Goal: Task Accomplishment & Management: Manage account settings

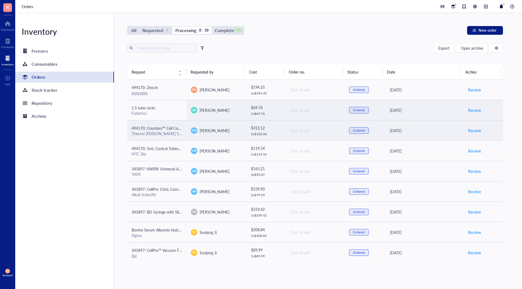
drag, startPoint x: 168, startPoint y: 114, endPoint x: 160, endPoint y: 122, distance: 11.7
click at [168, 114] on div "FisherSci" at bounding box center [157, 113] width 51 height 5
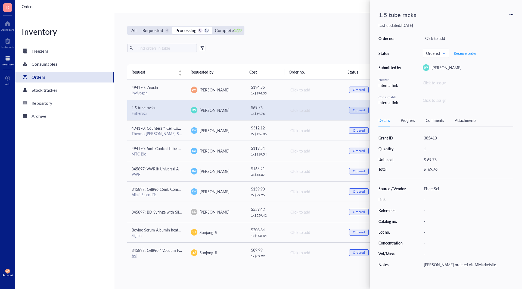
click at [108, 132] on div "Inventory Freezers Consumables Orders Stock tracker Repository Archive" at bounding box center [64, 151] width 99 height 276
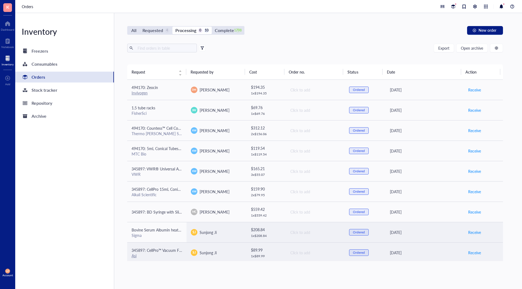
scroll to position [22, 0]
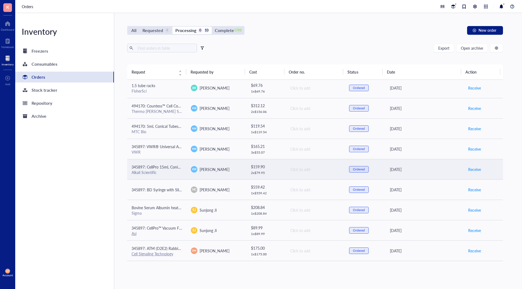
click at [171, 164] on span "345897: CellPro 15mL Conical Tubes, Centrifuge Tubes, Polypropylene, Conical bo…" at bounding box center [260, 166] width 256 height 5
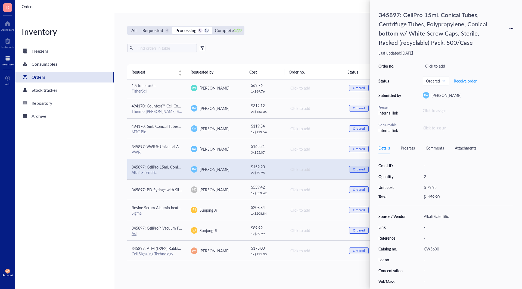
click at [89, 167] on div "Inventory Freezers Consumables Orders Stock tracker Repository Archive" at bounding box center [64, 151] width 99 height 276
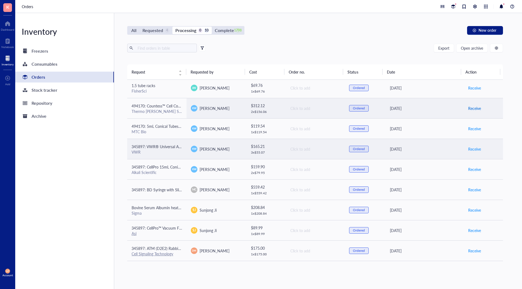
drag, startPoint x: 473, startPoint y: 110, endPoint x: 302, endPoint y: 150, distance: 175.8
click at [260, 110] on span "Receive" at bounding box center [474, 108] width 13 height 6
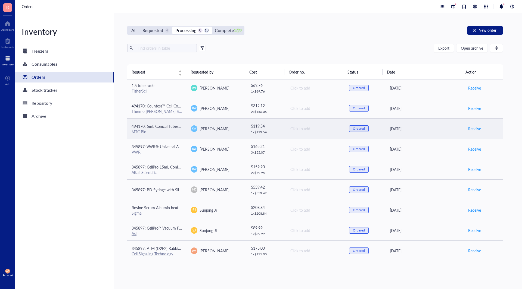
scroll to position [2, 0]
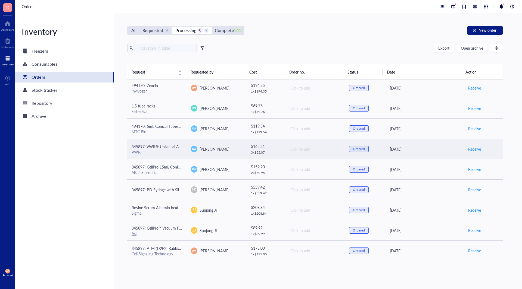
click at [161, 148] on span "345897: VWR® Universal Aerosol Filter Pipet Tips, Racked, Sterile, 100 - 1000 µl" at bounding box center [200, 146] width 136 height 5
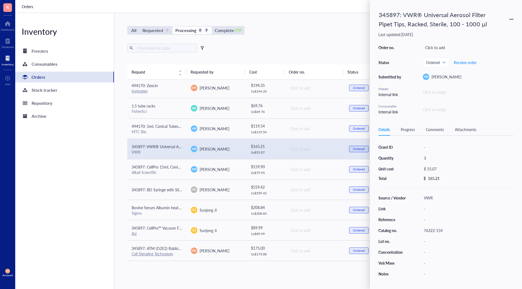
click at [112, 157] on div "Inventory Freezers Consumables Orders Stock tracker Repository Archive" at bounding box center [64, 151] width 99 height 276
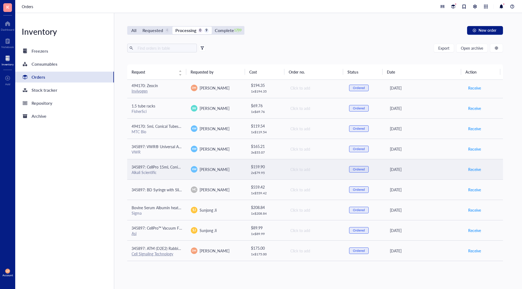
click at [167, 166] on span "345897: CellPro 15mL Conical Tubes, Centrifuge Tubes, Polypropylene, Conical bo…" at bounding box center [260, 166] width 256 height 5
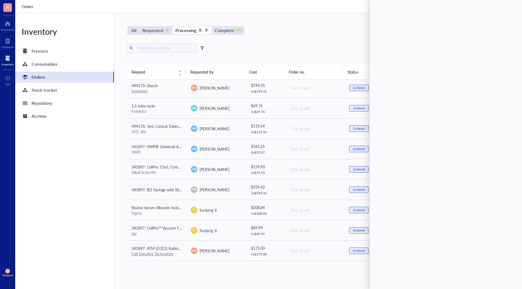
click at [109, 185] on div "Inventory Freezers Consumables Orders Stock tracker Repository Archive" at bounding box center [64, 151] width 99 height 276
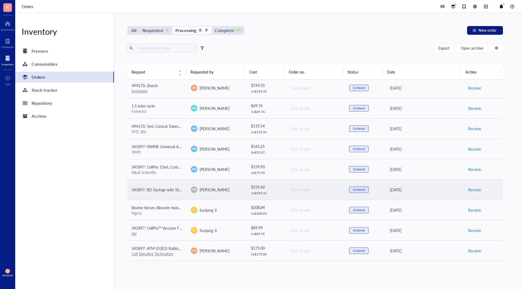
click at [168, 186] on td "345897: BD Syringe with Slip ([PERSON_NAME]) Tips (Without Needle)" at bounding box center [156, 190] width 59 height 20
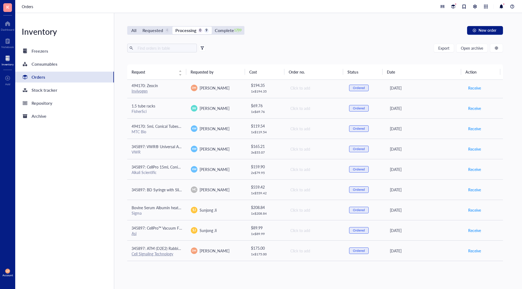
click at [110, 202] on div "Inventory Freezers Consumables Orders Stock tracker Repository Archive" at bounding box center [64, 151] width 99 height 276
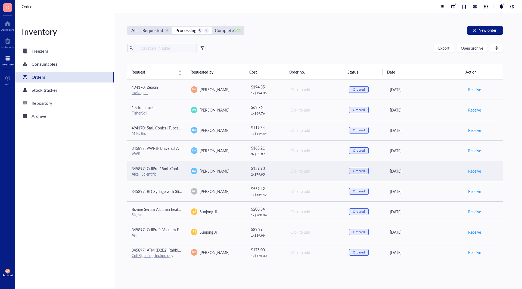
scroll to position [0, 0]
click at [175, 174] on div "Alkali Scientific" at bounding box center [157, 174] width 51 height 5
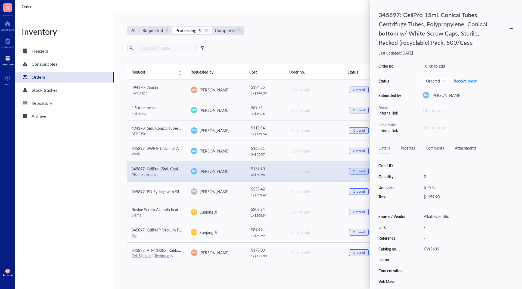
click at [260, 79] on span "Receive order" at bounding box center [465, 81] width 23 height 4
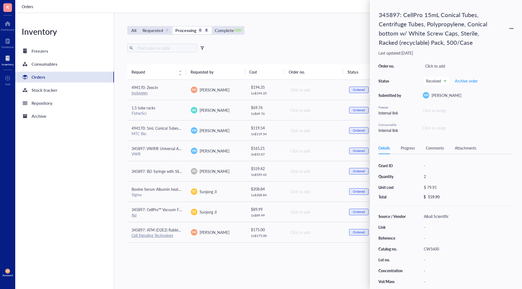
click at [76, 178] on div "Inventory Freezers Consumables Orders Stock tracker Repository Archive" at bounding box center [64, 151] width 99 height 276
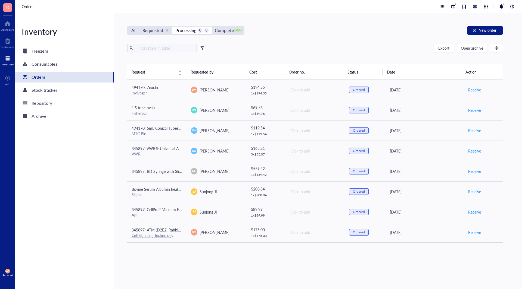
click at [260, 264] on div "Request Requested by Cost Order no. Status Date Action 494170: Zeocin Invivogen…" at bounding box center [315, 167] width 376 height 206
click at [74, 145] on div "Inventory Freezers Consumables Orders Stock tracker Repository Archive" at bounding box center [64, 151] width 99 height 276
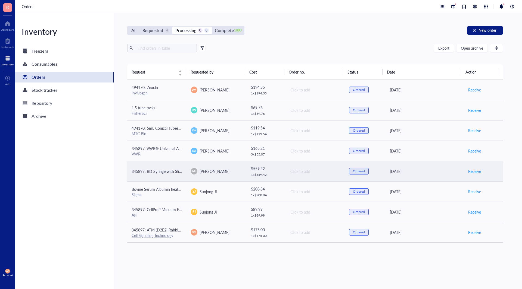
click at [178, 177] on td "345897: BD Syringe with Slip ([PERSON_NAME]) Tips (Without Needle)" at bounding box center [156, 171] width 59 height 20
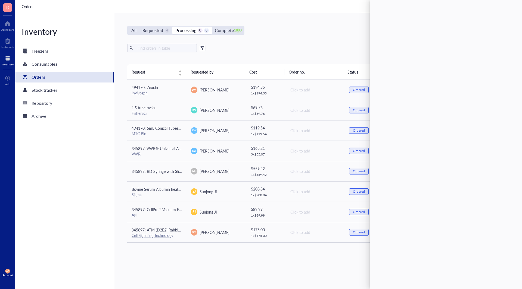
click at [102, 168] on div "Inventory Freezers Consumables Orders Stock tracker Repository Archive" at bounding box center [64, 151] width 99 height 276
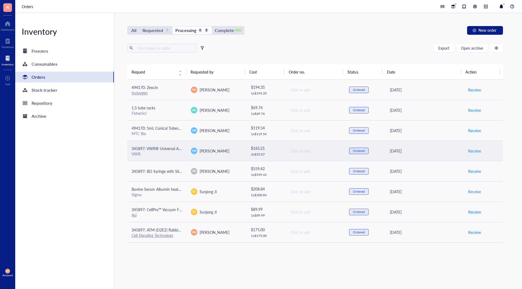
click at [180, 155] on div "VWR" at bounding box center [157, 154] width 51 height 5
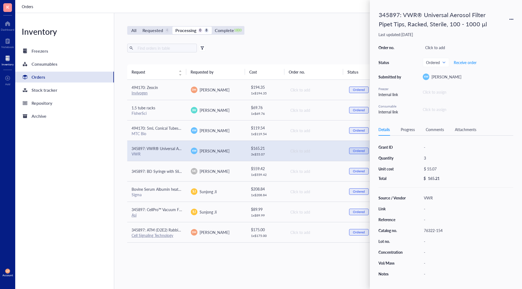
click at [86, 159] on div "Inventory Freezers Consumables Orders Stock tracker Repository Archive" at bounding box center [64, 151] width 99 height 276
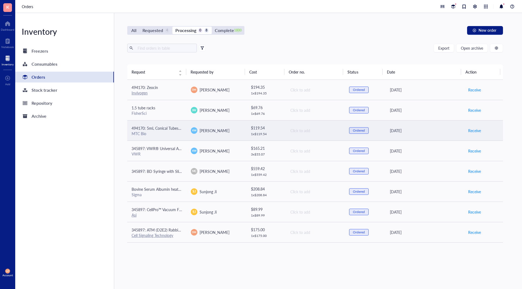
click at [174, 127] on span "494170: 5mL Conical Tubes 500/CS" at bounding box center [162, 128] width 61 height 5
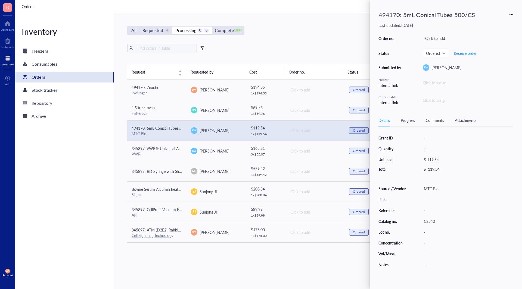
click at [66, 147] on div "Inventory Freezers Consumables Orders Stock tracker Repository Archive" at bounding box center [64, 151] width 99 height 276
